Goal: Task Accomplishment & Management: Complete application form

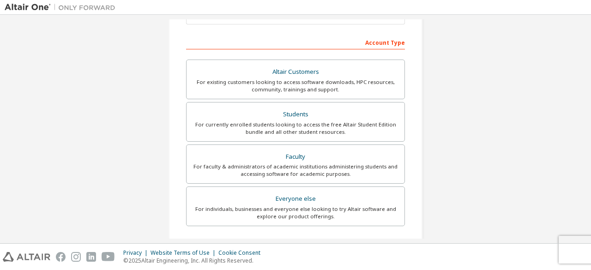
scroll to position [128, 0]
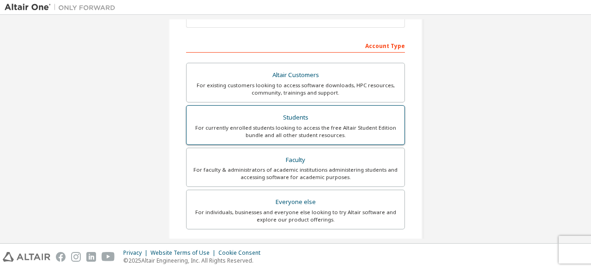
click at [307, 128] on div "For currently enrolled students looking to access the free Altair Student Editi…" at bounding box center [295, 131] width 207 height 15
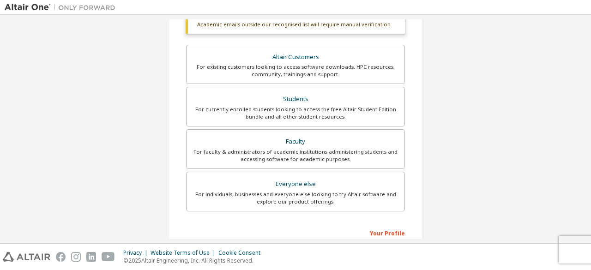
scroll to position [185, 0]
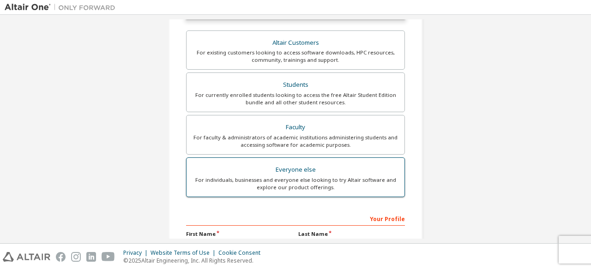
click at [309, 172] on div "Everyone else" at bounding box center [295, 170] width 207 height 13
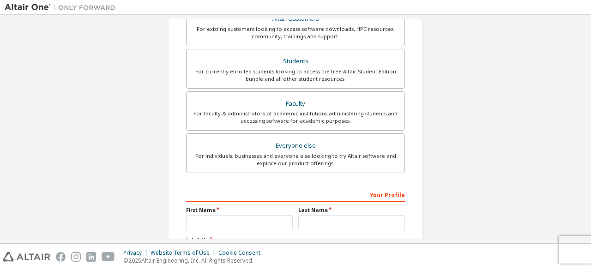
scroll to position [231, 0]
